Goal: Task Accomplishment & Management: Manage account settings

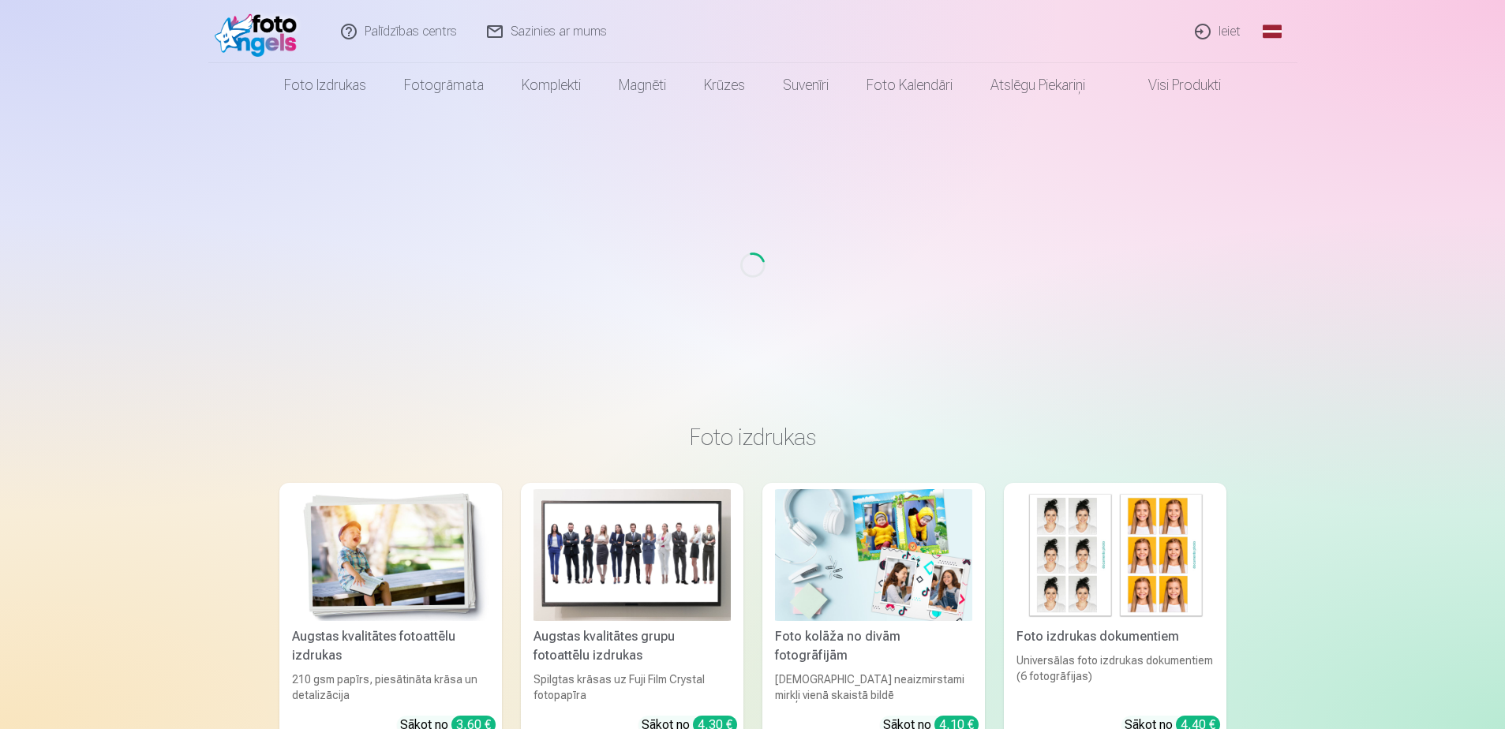
click at [1218, 30] on link "Ieiet" at bounding box center [1219, 31] width 76 height 63
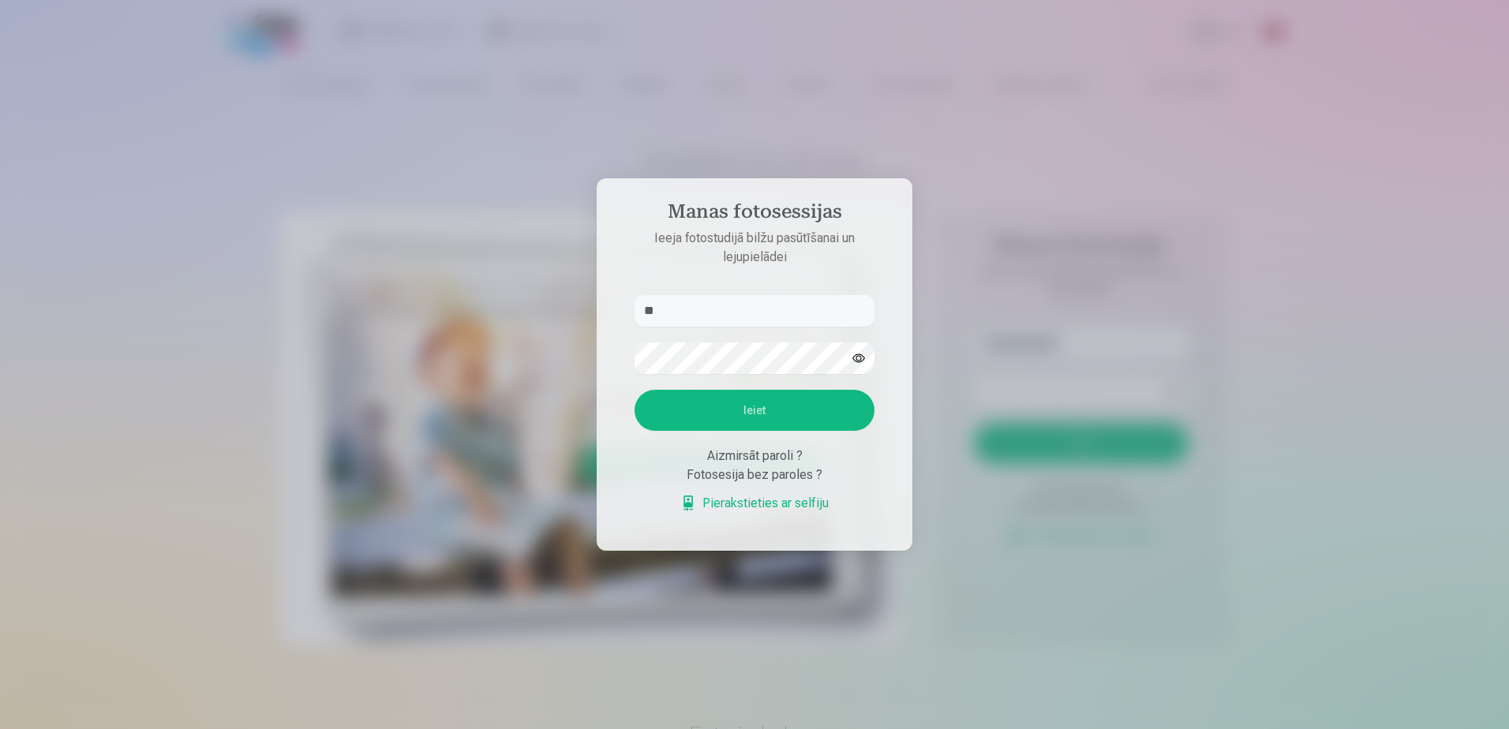
type input "*"
type input "**********"
click at [634, 390] on button "Ieiet" at bounding box center [754, 410] width 240 height 41
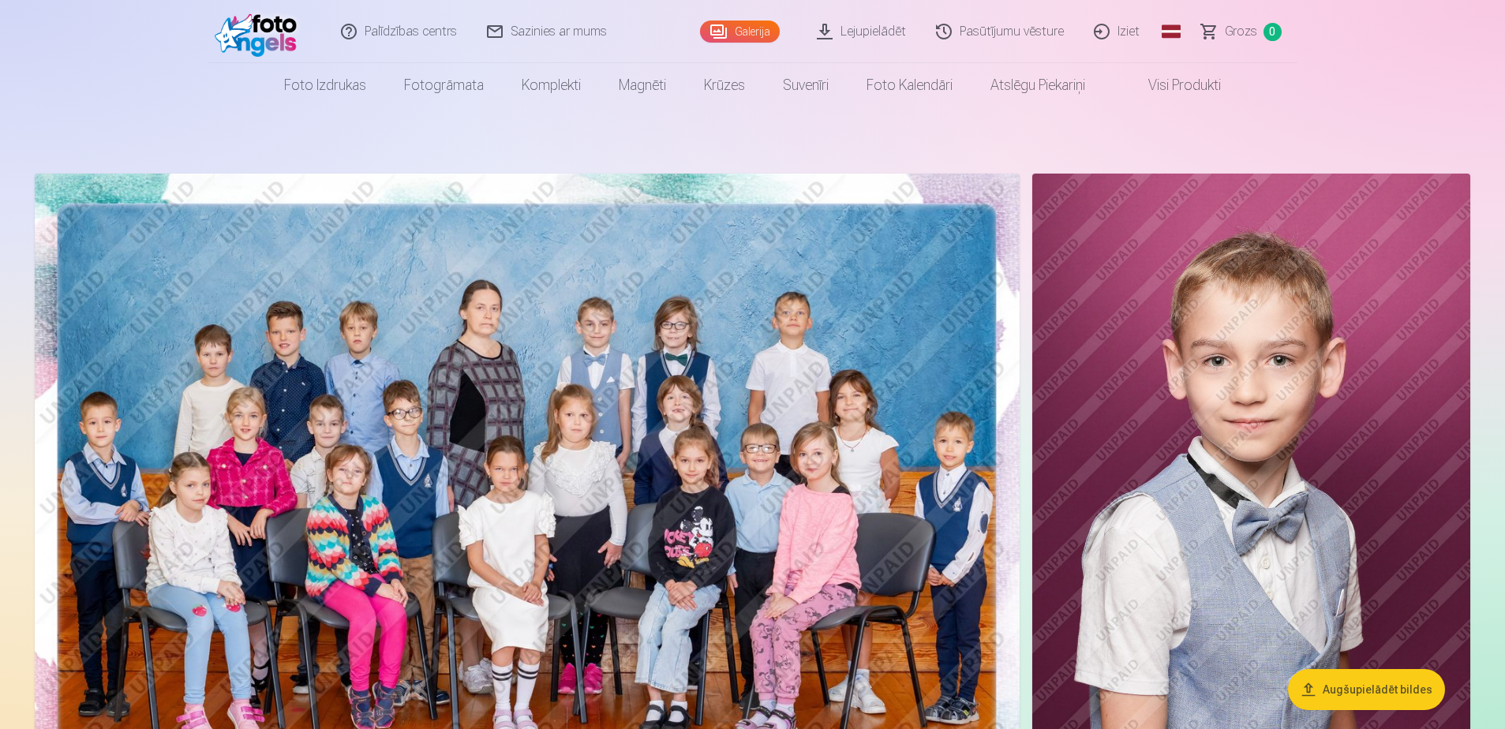
click at [1039, 33] on link "Pasūtījumu vēsture" at bounding box center [1001, 31] width 158 height 63
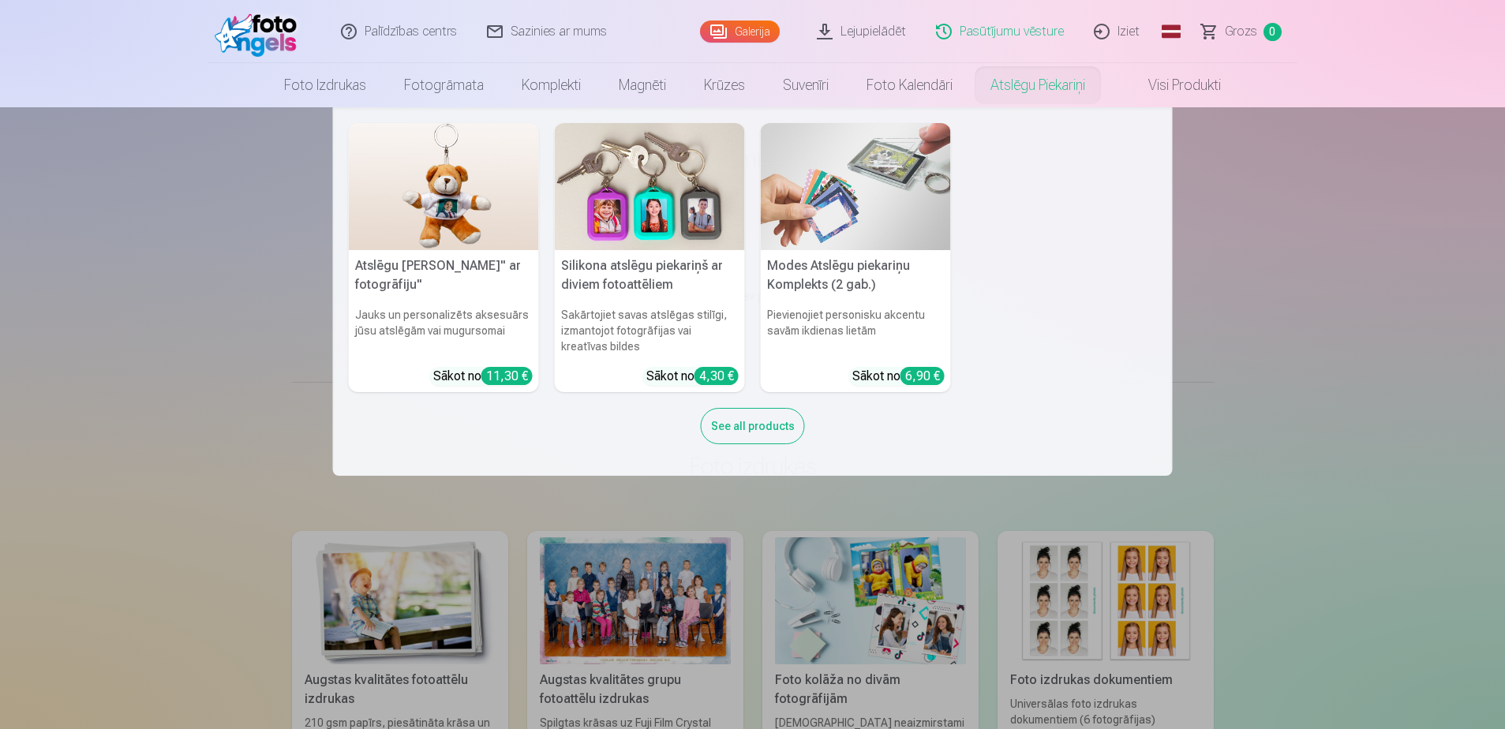
click at [1209, 162] on nav "Atslēgu piekariņš Lācītis" ar fotogrāfiju" Jauks un personalizēts aksesuārs jūs…" at bounding box center [752, 291] width 1505 height 369
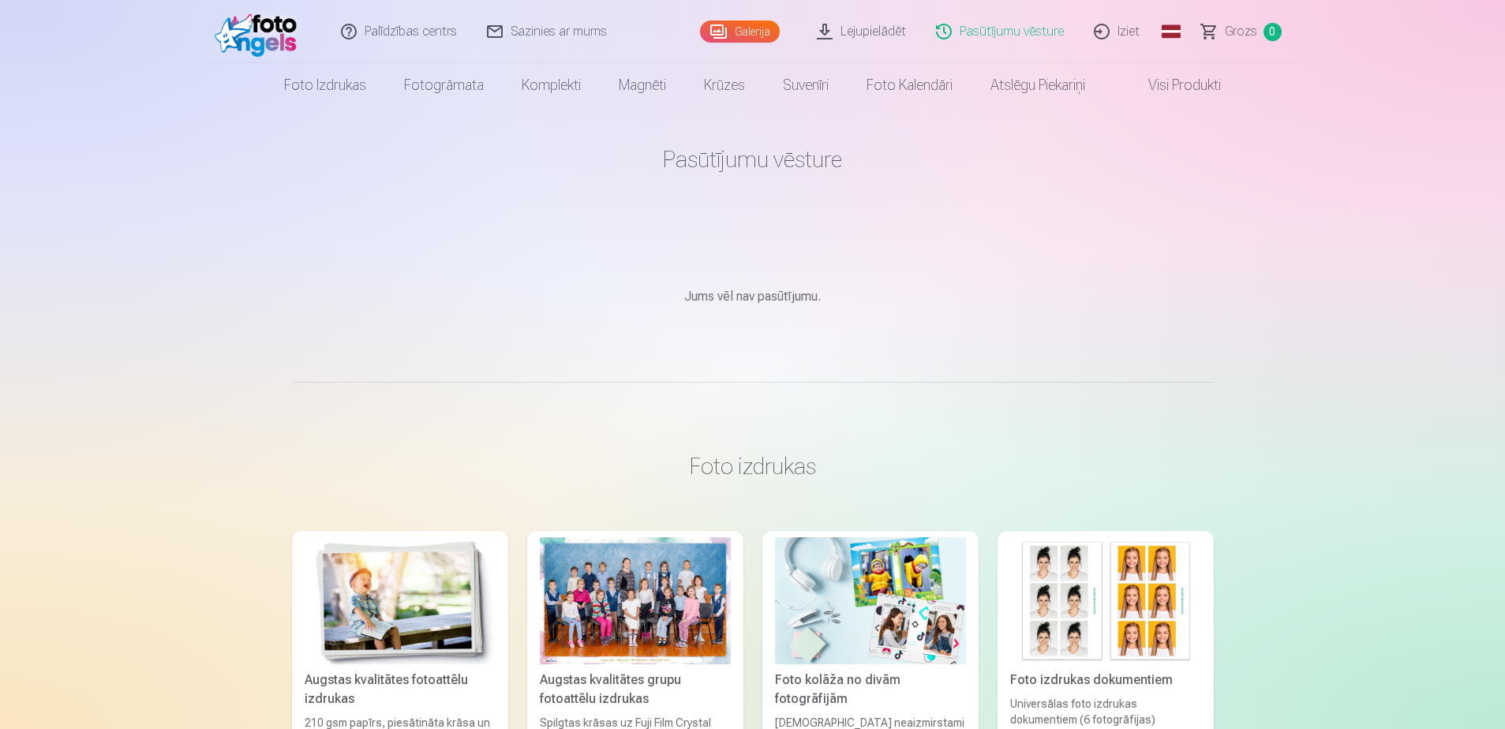
click at [754, 27] on link "Galerija" at bounding box center [740, 32] width 80 height 22
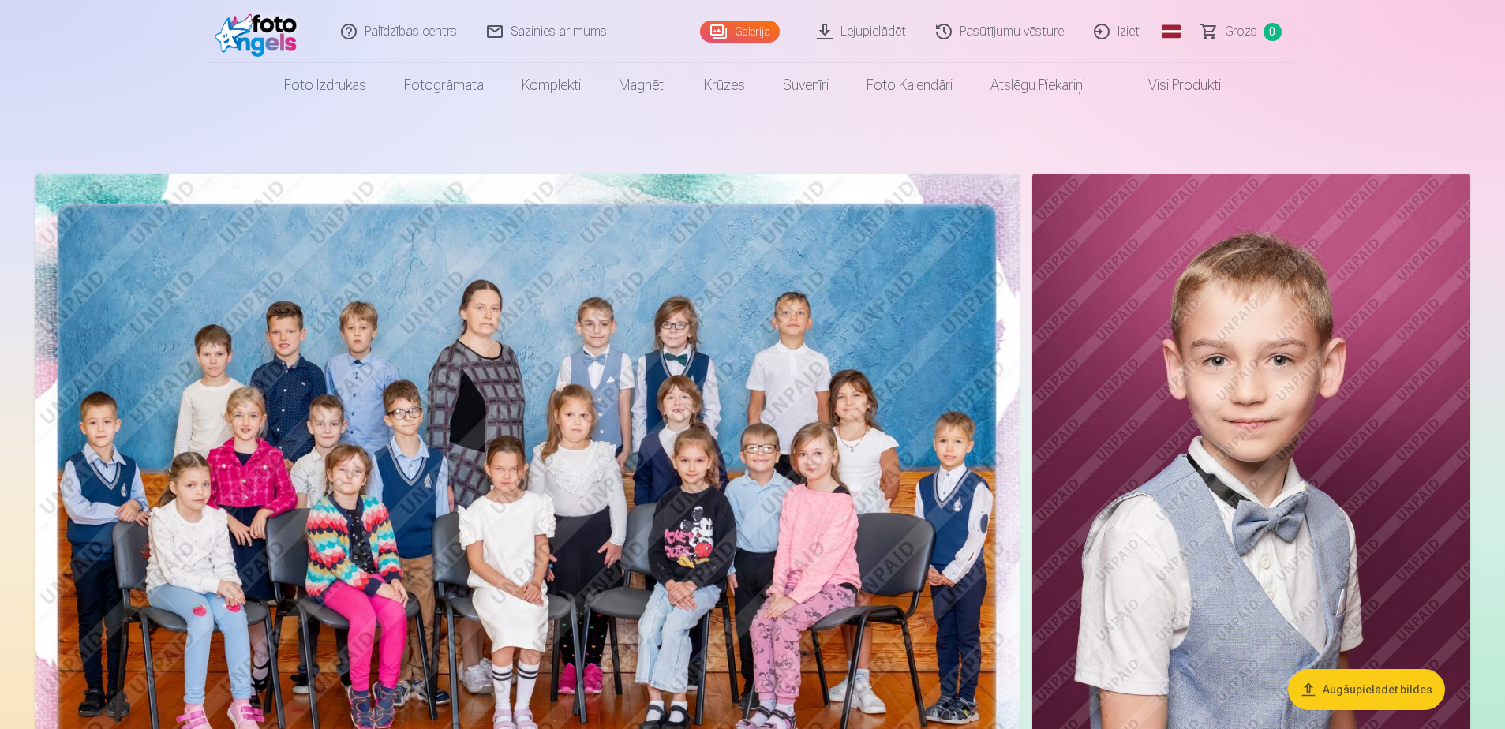
click at [1132, 33] on link "Iziet" at bounding box center [1118, 31] width 76 height 63
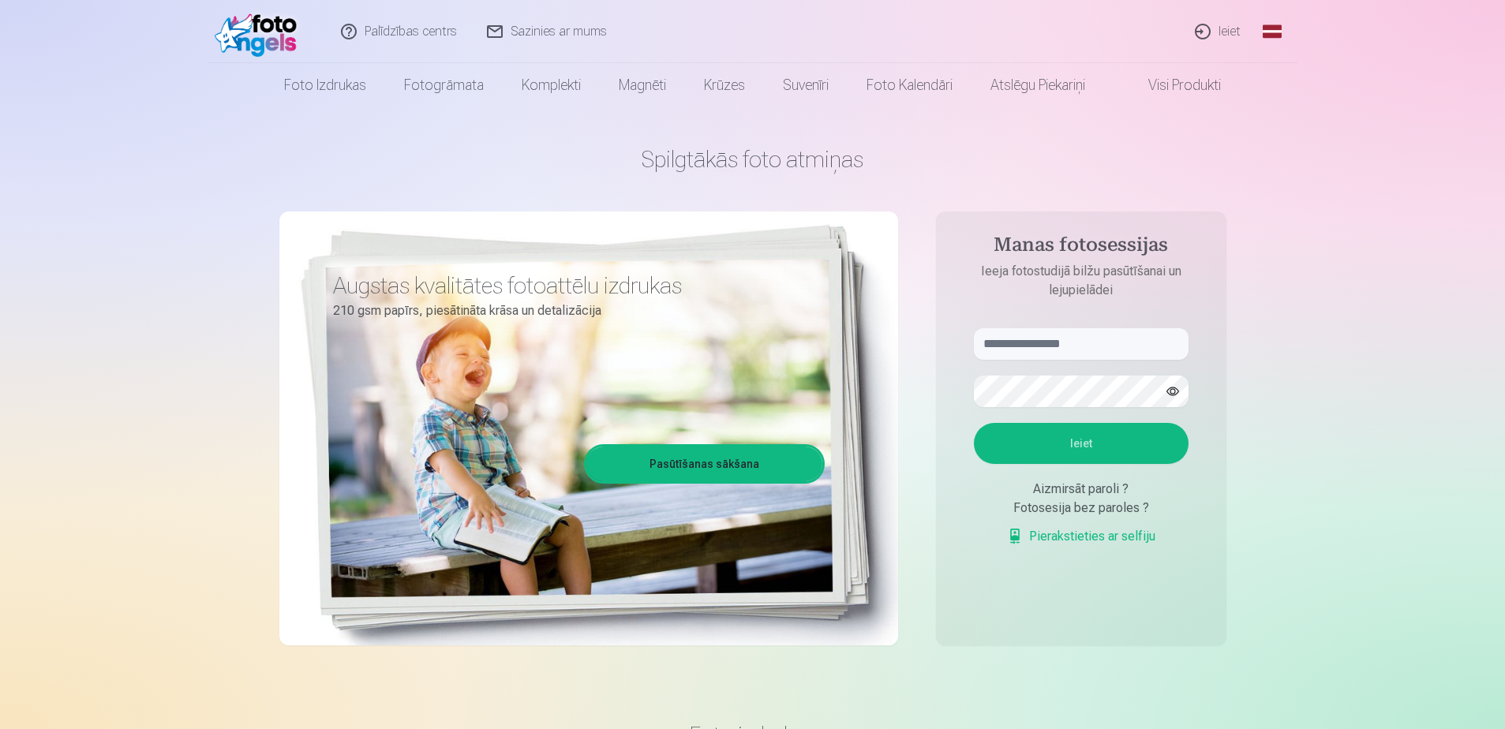
click at [1233, 29] on link "Ieiet" at bounding box center [1219, 31] width 76 height 63
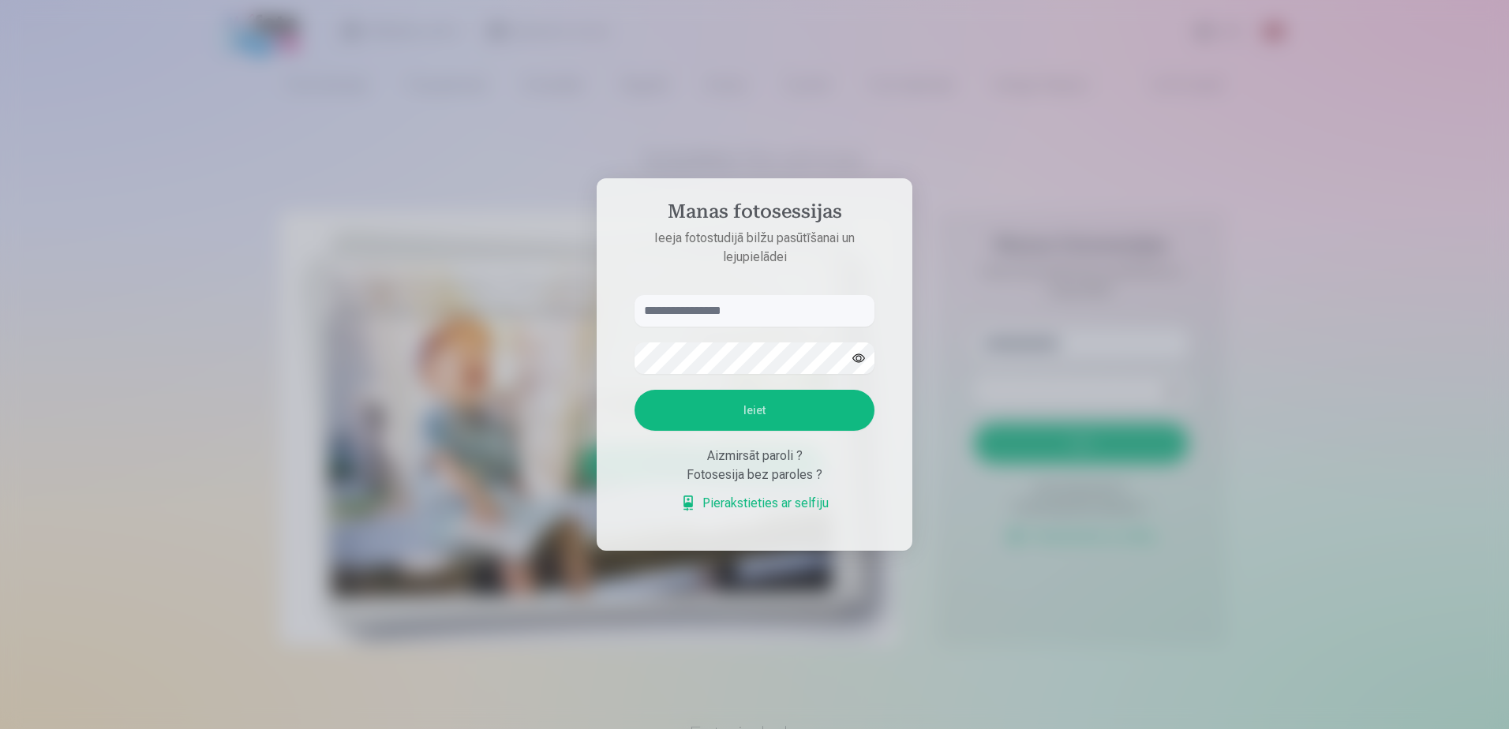
click at [819, 503] on link "Pierakstieties ar selfiju" at bounding box center [754, 503] width 148 height 19
